Goal: Information Seeking & Learning: Learn about a topic

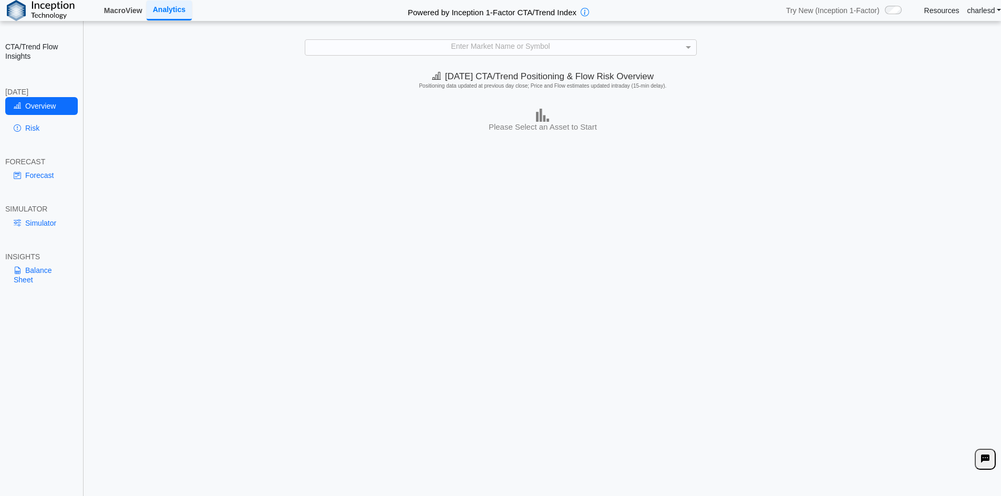
click at [112, 13] on link "MacroView" at bounding box center [123, 11] width 47 height 18
click at [444, 47] on div "Enter Market Name or Symbol" at bounding box center [500, 47] width 391 height 15
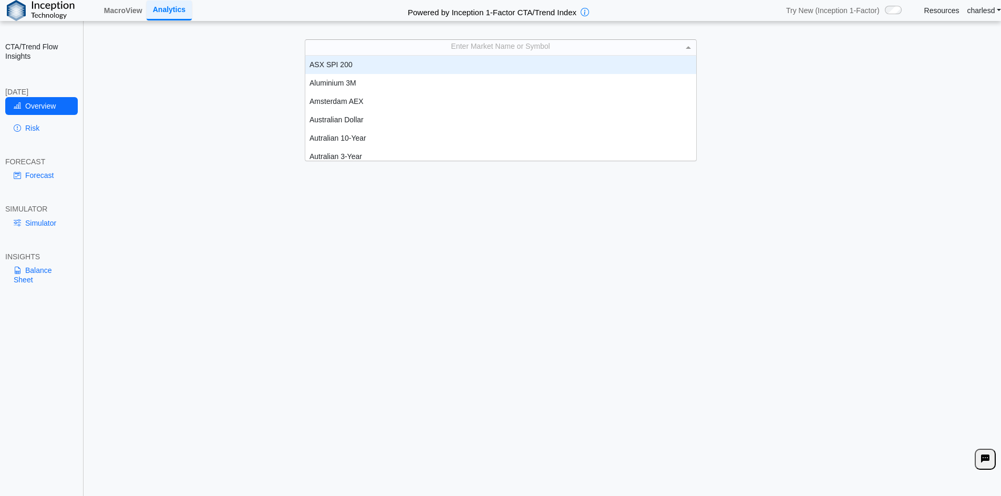
scroll to position [97, 383]
type input "***"
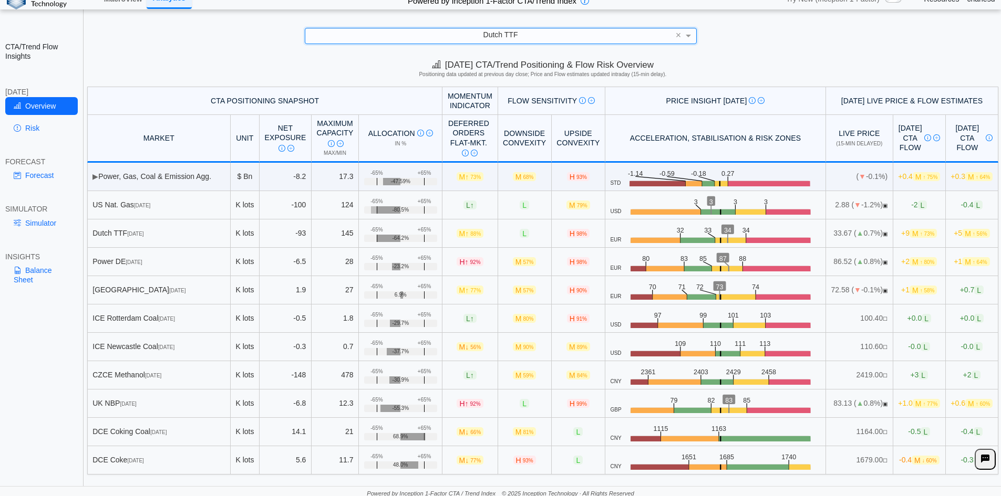
scroll to position [15, 0]
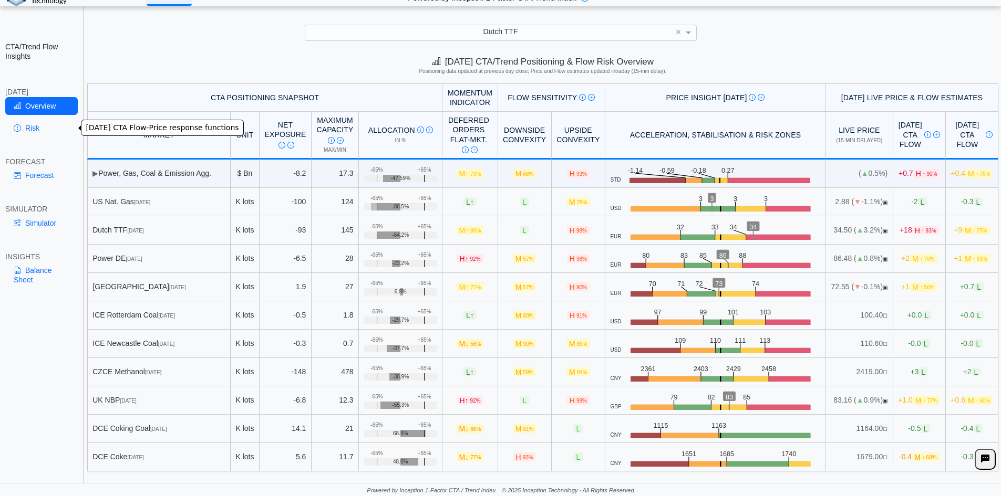
drag, startPoint x: 39, startPoint y: 125, endPoint x: 61, endPoint y: 172, distance: 51.7
click at [39, 124] on link "Risk" at bounding box center [41, 128] width 72 height 18
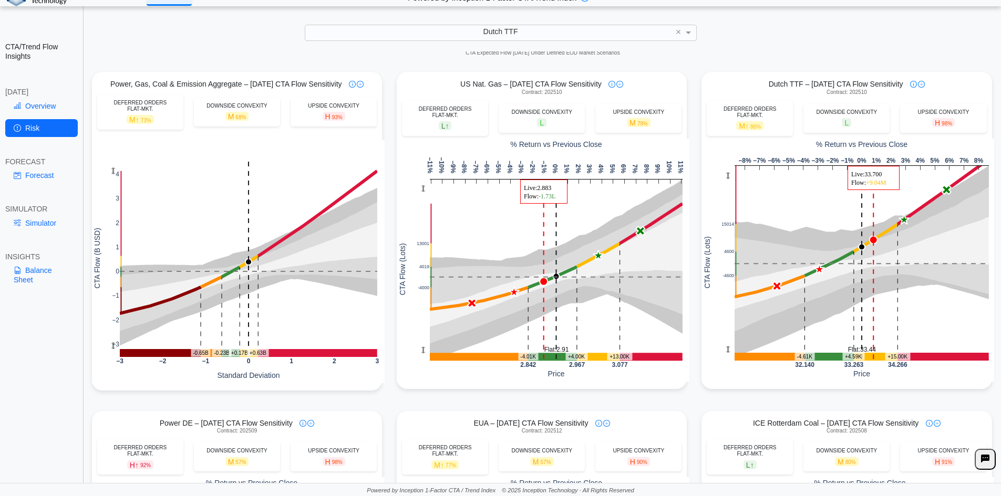
scroll to position [0, 0]
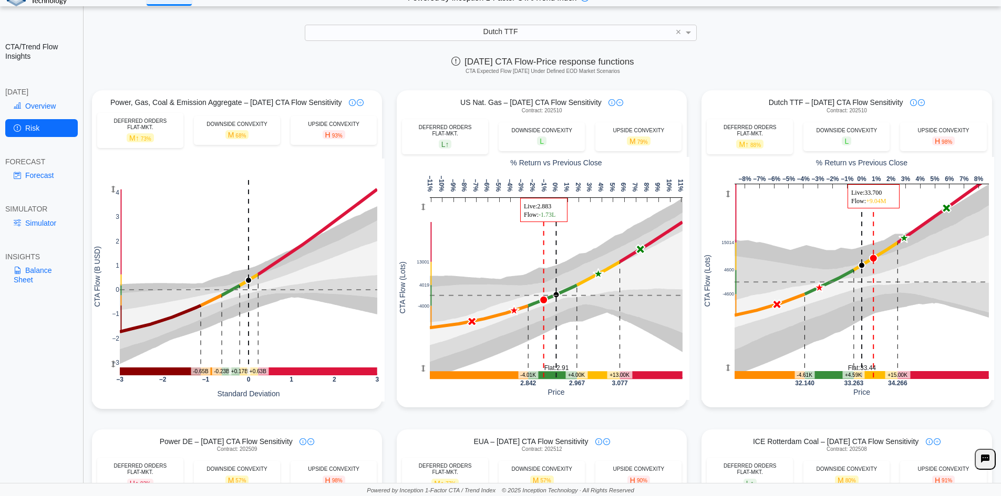
click at [713, 94] on div "Dutch TTF – [DATE] CTA Flow Sensitivity Contract: 202510 DEFERRED ORDERS FLAT-M…" at bounding box center [846, 248] width 290 height 317
drag, startPoint x: 40, startPoint y: 103, endPoint x: 70, endPoint y: 150, distance: 55.5
click at [40, 103] on link "Overview" at bounding box center [41, 106] width 72 height 18
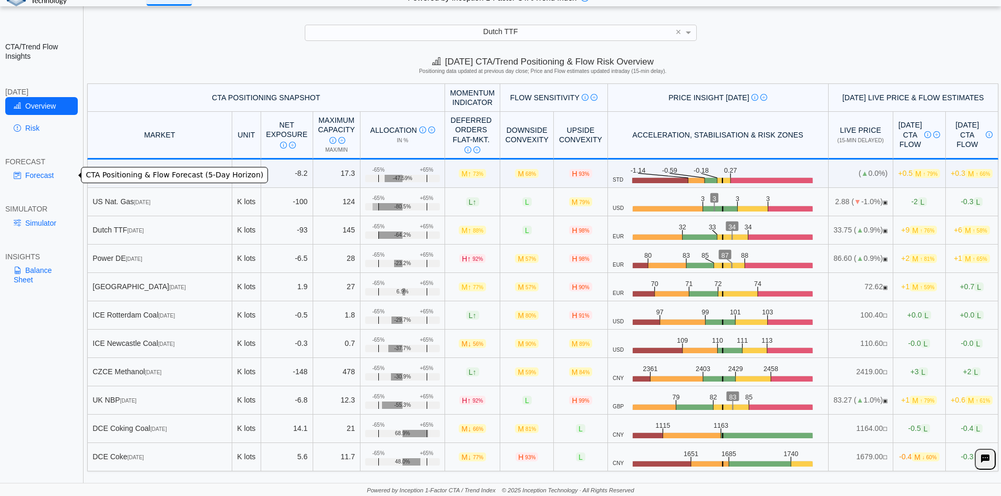
click at [28, 180] on link "Forecast" at bounding box center [41, 176] width 72 height 18
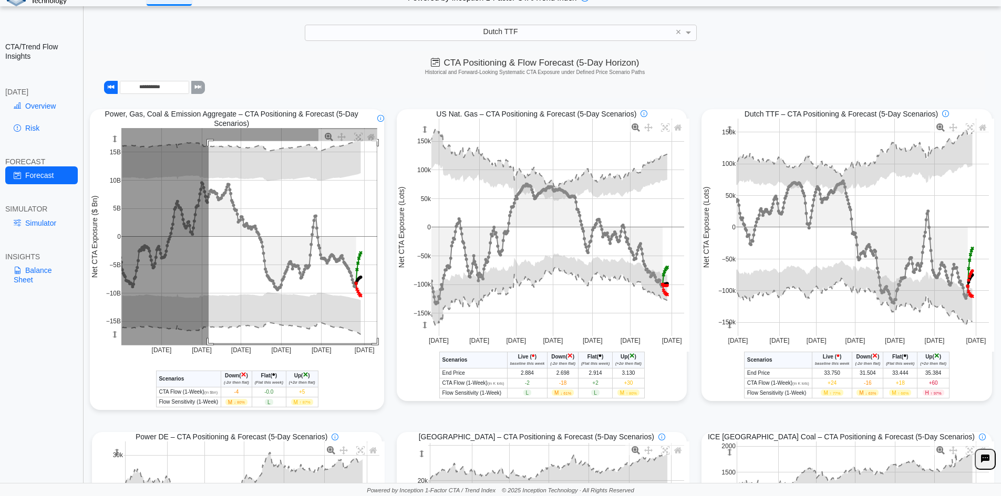
drag, startPoint x: 209, startPoint y: 142, endPoint x: 377, endPoint y: 345, distance: 263.0
click at [377, 345] on rect at bounding box center [249, 236] width 256 height 217
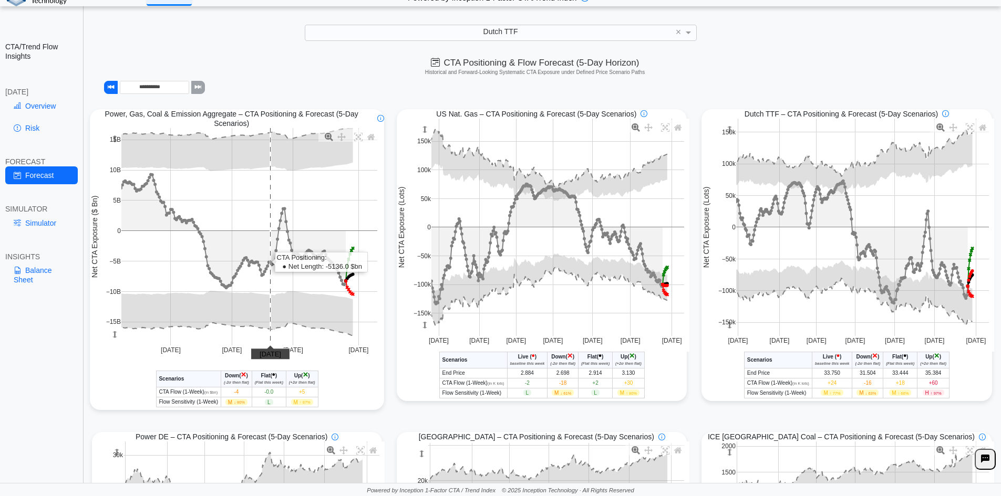
click at [271, 210] on rect at bounding box center [249, 236] width 256 height 217
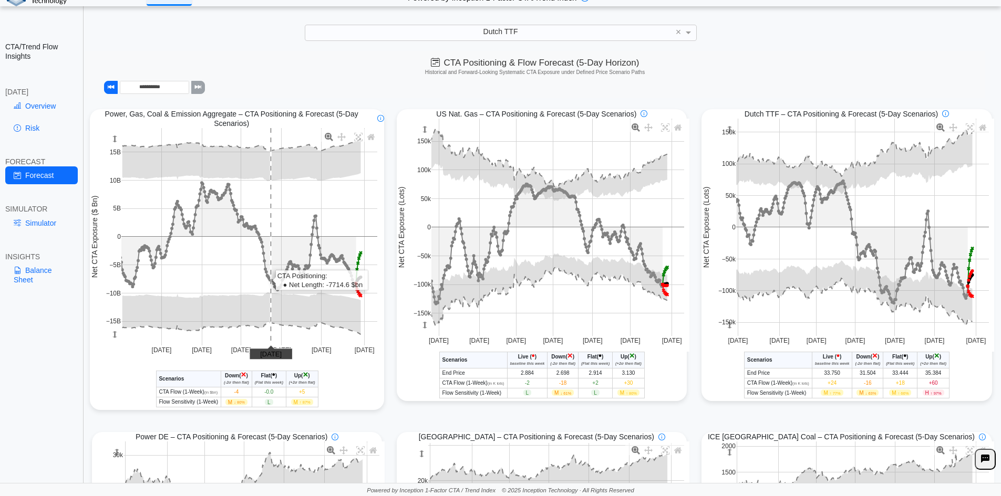
click at [274, 209] on rect at bounding box center [249, 236] width 256 height 217
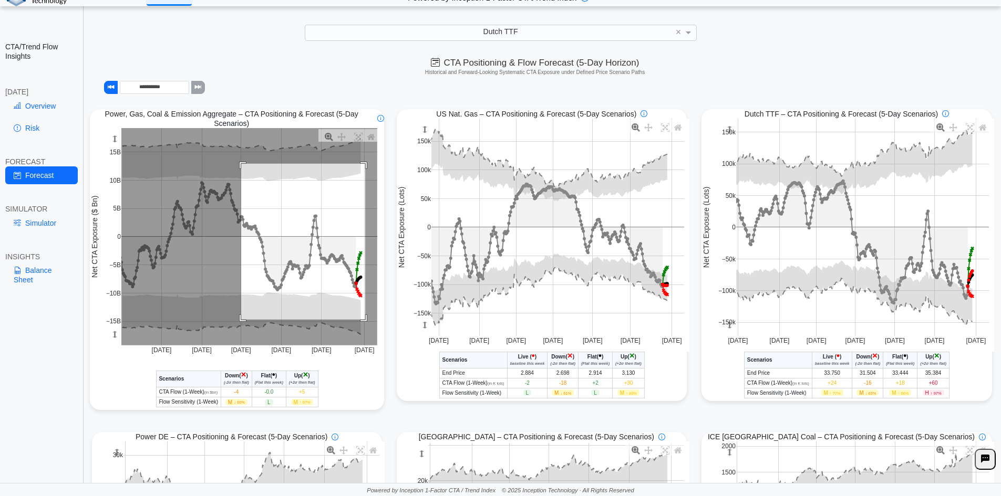
drag, startPoint x: 241, startPoint y: 165, endPoint x: 365, endPoint y: 321, distance: 199.3
click at [365, 321] on rect at bounding box center [249, 236] width 256 height 217
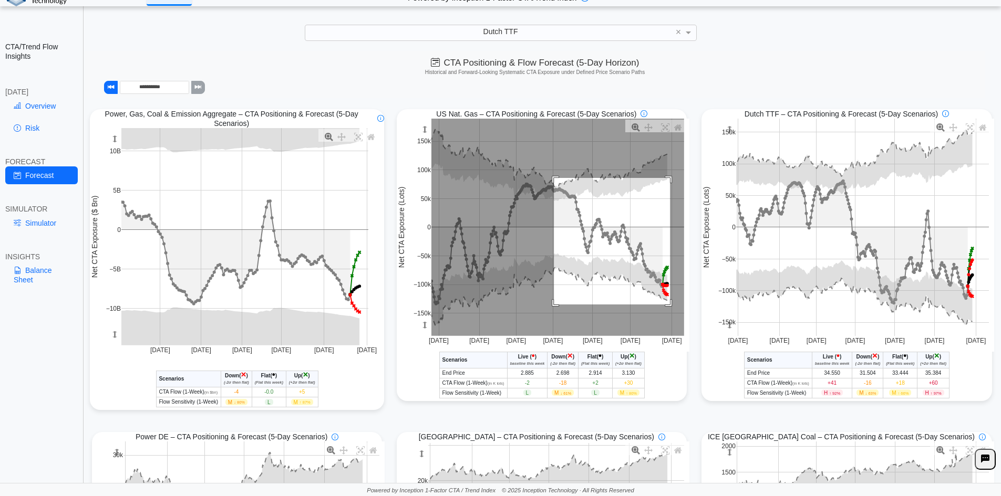
drag, startPoint x: 550, startPoint y: 179, endPoint x: 666, endPoint y: 306, distance: 171.8
click at [666, 306] on rect at bounding box center [557, 227] width 253 height 217
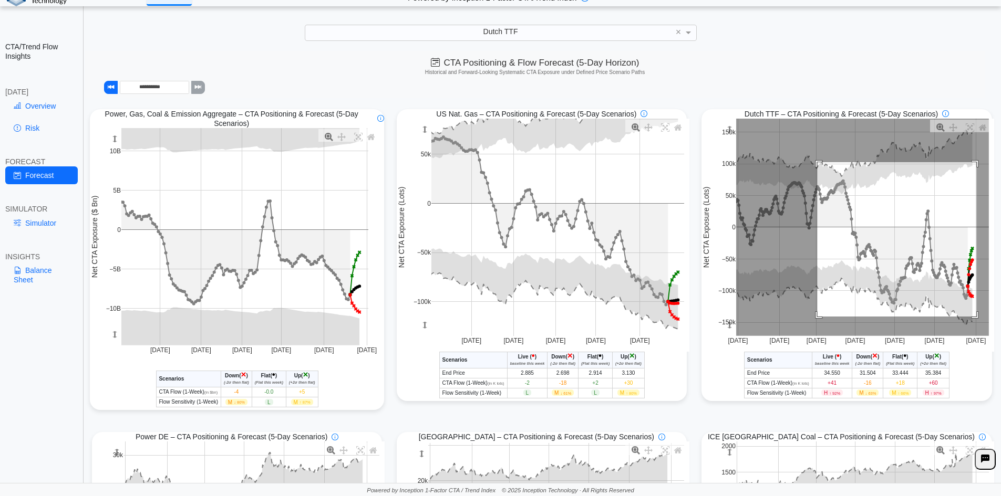
drag, startPoint x: 812, startPoint y: 163, endPoint x: 971, endPoint y: 318, distance: 221.8
click at [971, 318] on rect at bounding box center [862, 227] width 253 height 217
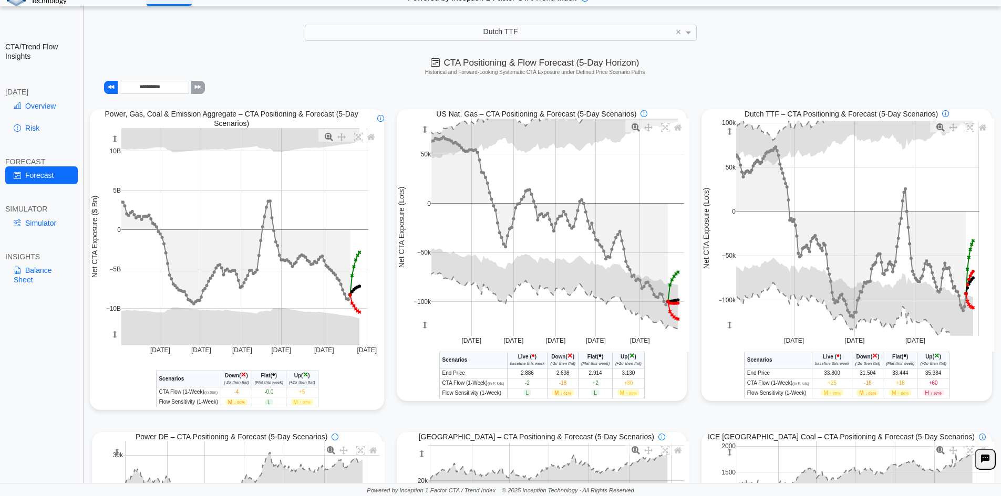
drag, startPoint x: 977, startPoint y: 68, endPoint x: 890, endPoint y: 41, distance: 90.7
click at [890, 41] on div "**********" at bounding box center [500, 240] width 1001 height 511
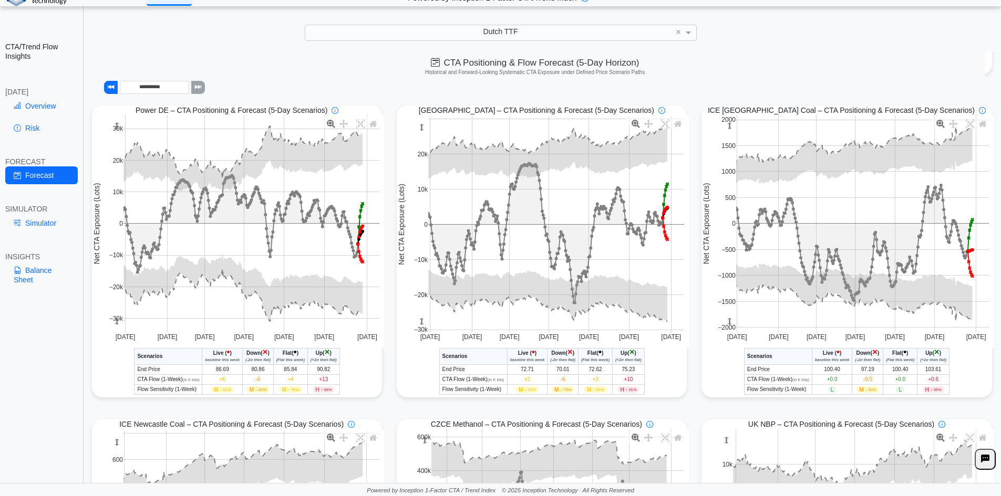
scroll to position [315, 0]
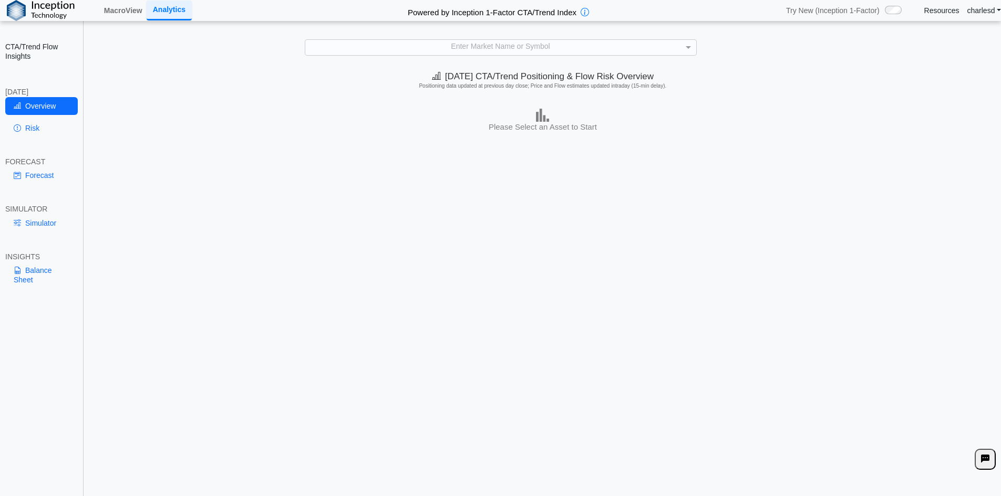
click at [939, 14] on link "Resources" at bounding box center [941, 10] width 35 height 9
